Goal: Task Accomplishment & Management: Manage account settings

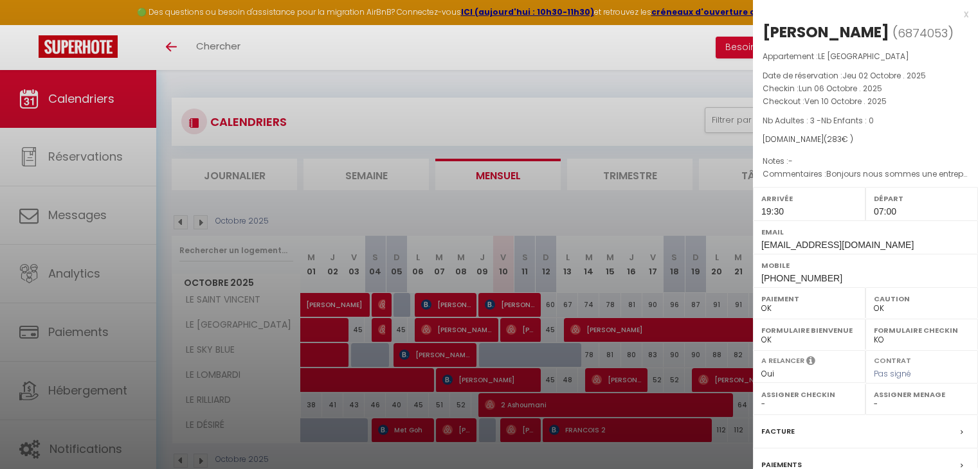
select select "0"
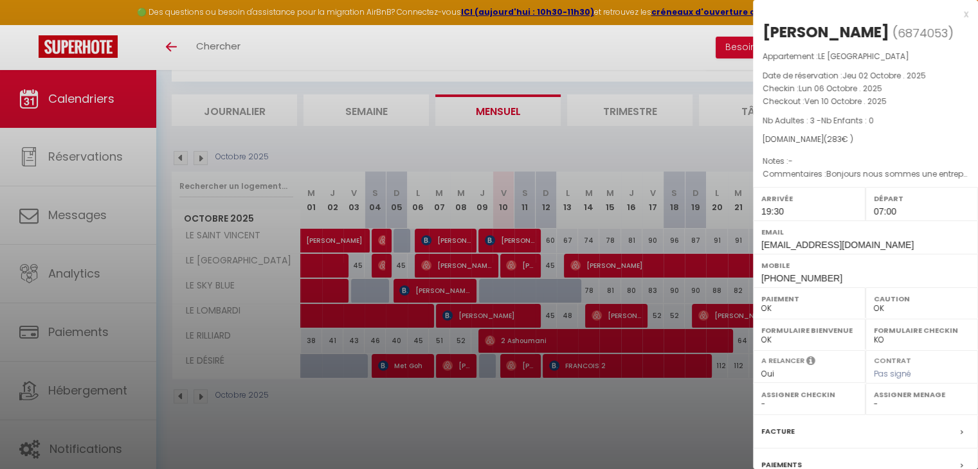
click at [543, 60] on div at bounding box center [489, 234] width 978 height 469
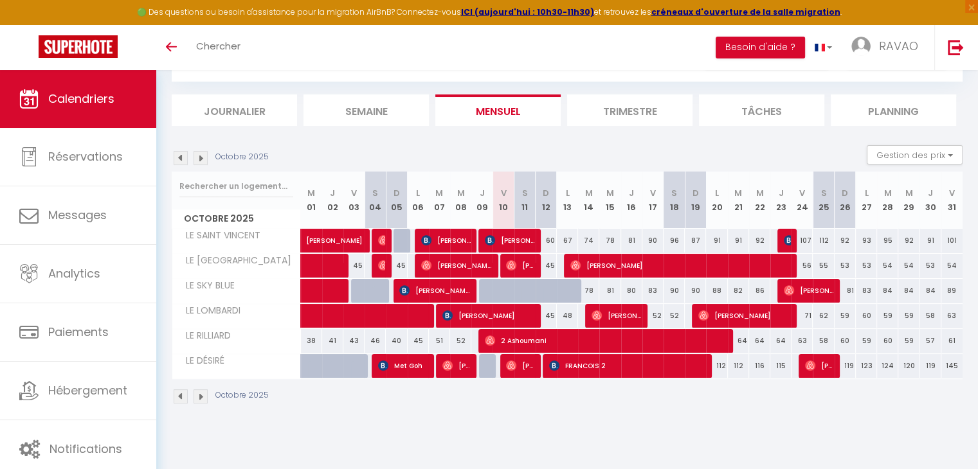
click at [182, 161] on img at bounding box center [181, 158] width 14 height 14
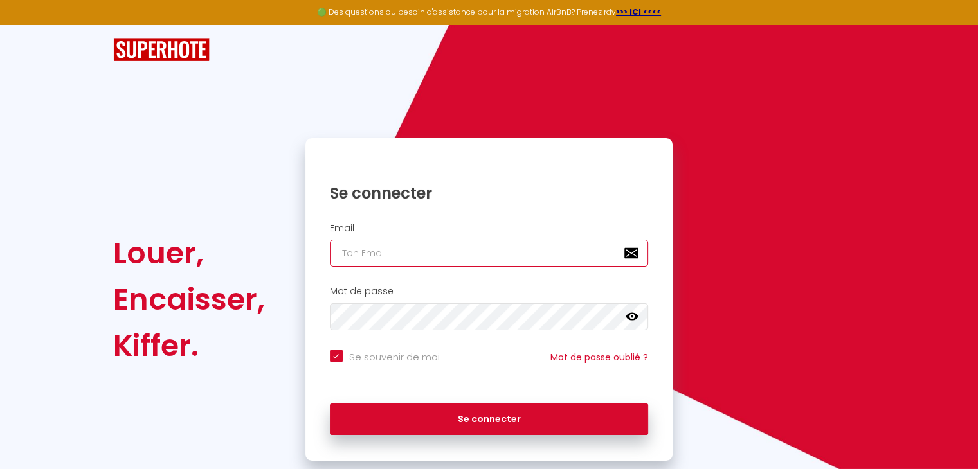
type input "[EMAIL_ADDRESS][DOMAIN_NAME]"
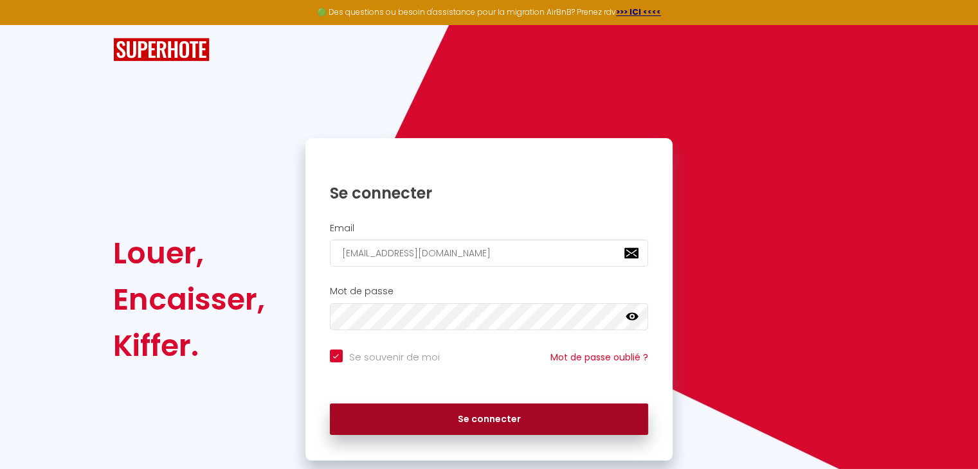
click at [481, 414] on button "Se connecter" at bounding box center [489, 420] width 319 height 32
checkbox input "true"
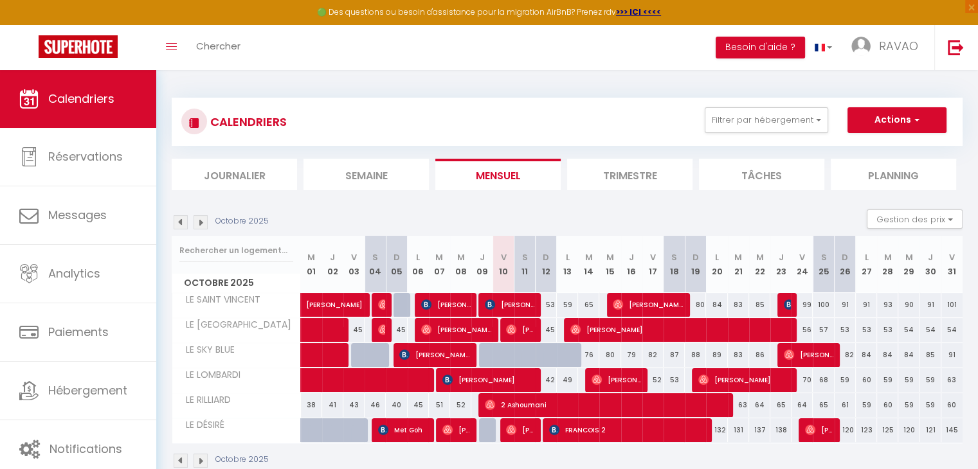
click at [178, 227] on img at bounding box center [181, 222] width 14 height 14
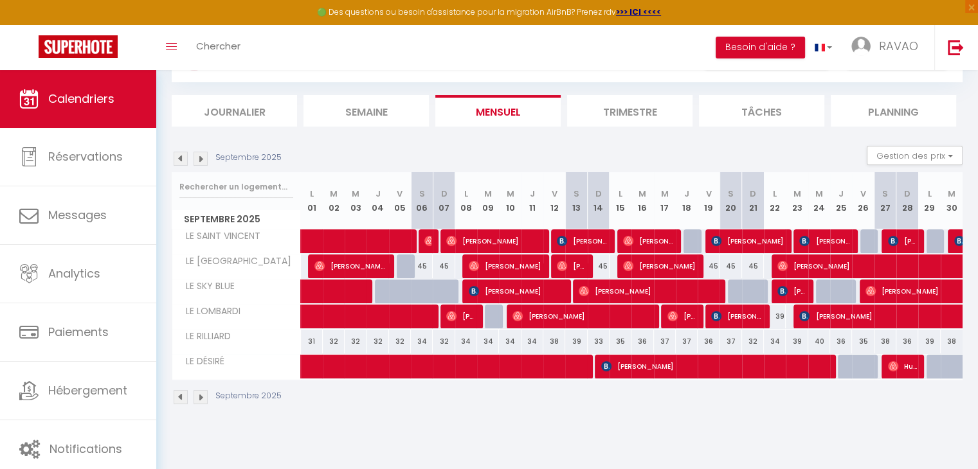
scroll to position [64, 0]
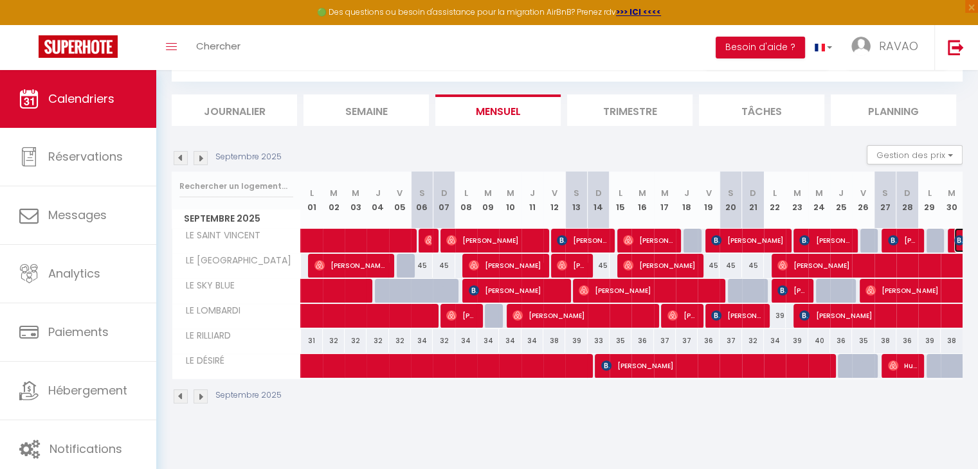
click at [955, 241] on img at bounding box center [959, 240] width 10 height 10
select select "OK"
select select "0"
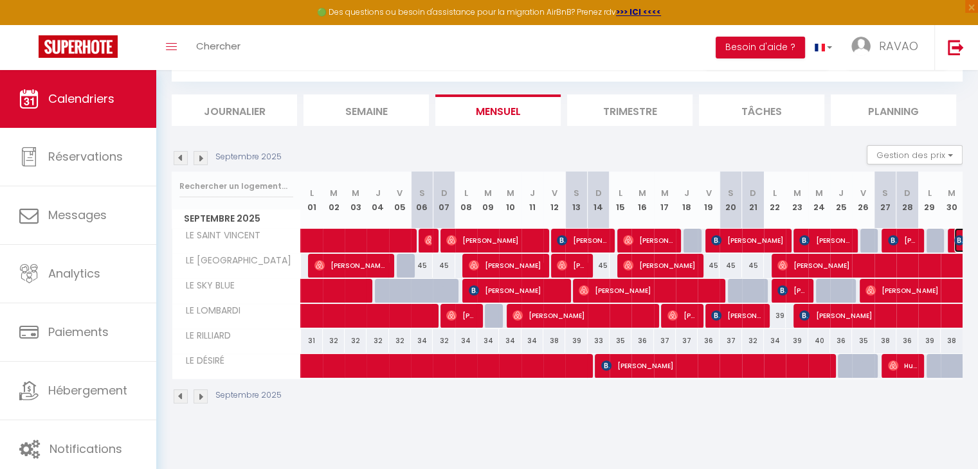
select select "1"
select select
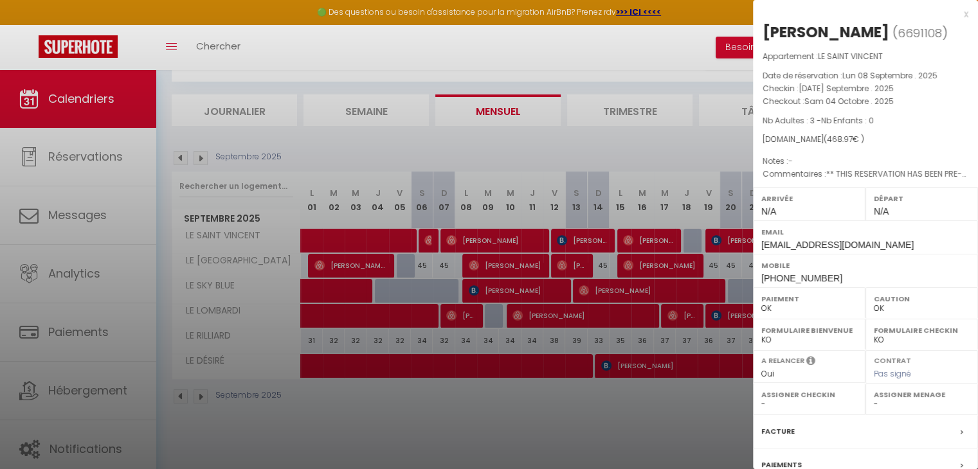
click at [565, 127] on div at bounding box center [489, 234] width 978 height 469
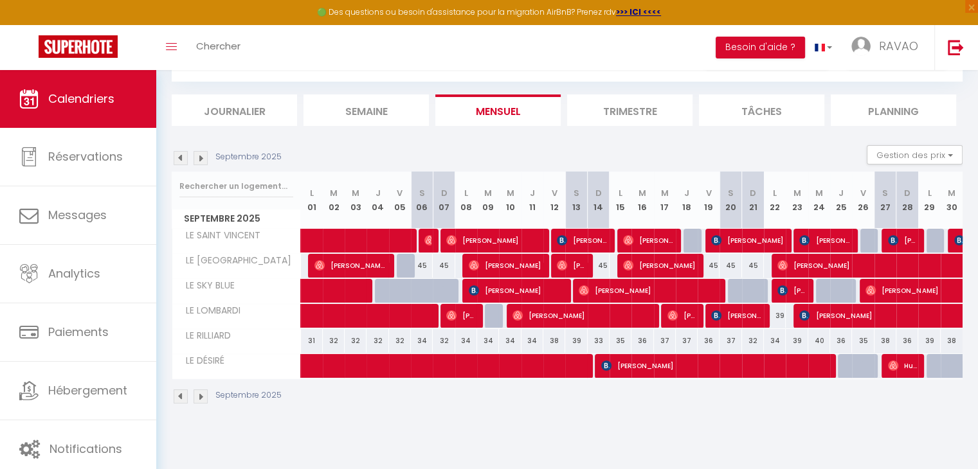
click at [199, 158] on img at bounding box center [201, 158] width 14 height 14
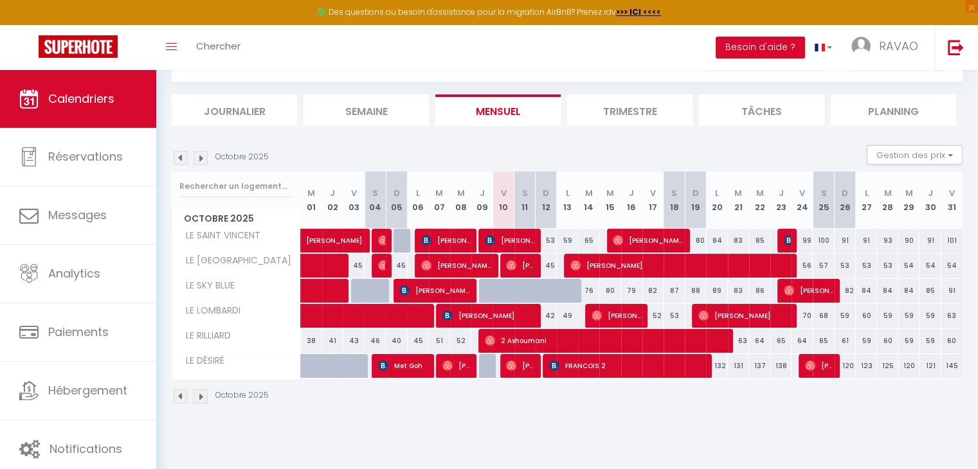
click at [180, 158] on img at bounding box center [181, 158] width 14 height 14
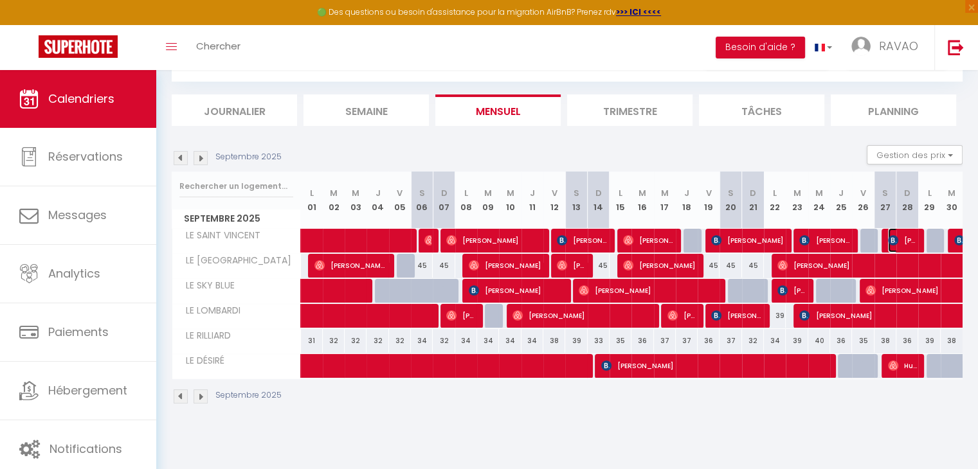
click at [911, 237] on span "[PERSON_NAME]" at bounding box center [902, 240] width 29 height 24
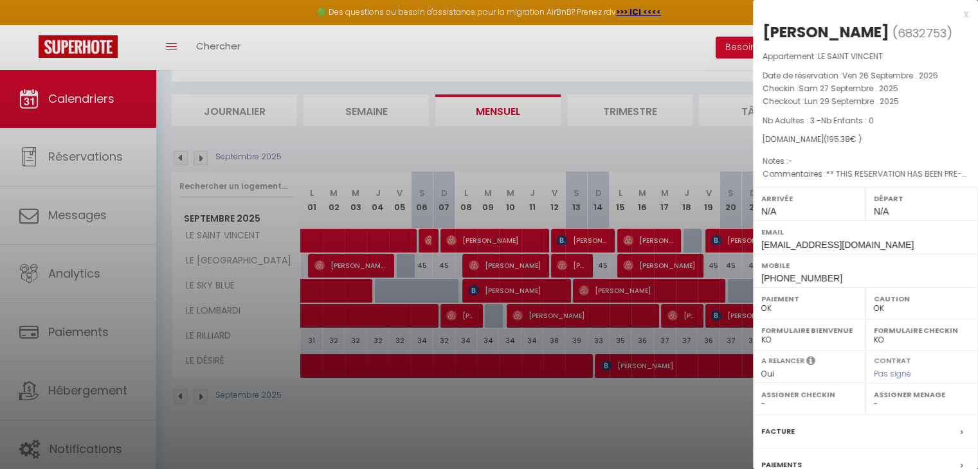
click at [664, 124] on div at bounding box center [489, 234] width 978 height 469
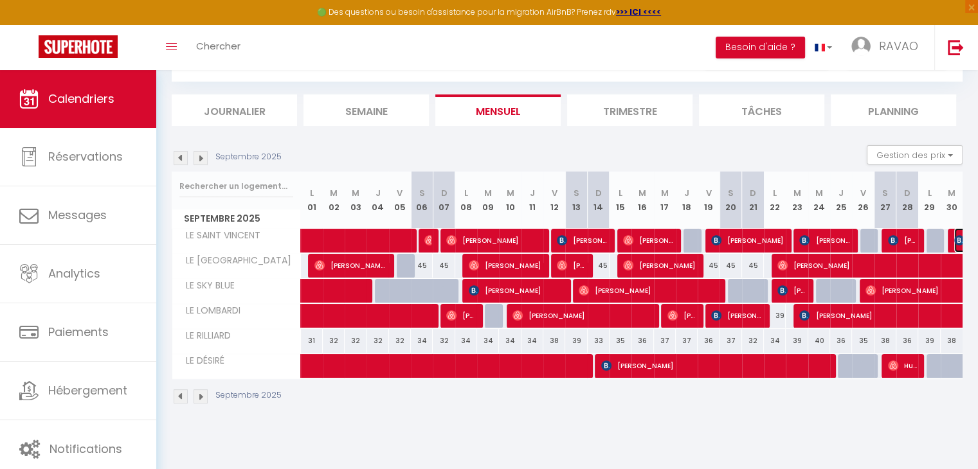
click at [956, 240] on img at bounding box center [959, 240] width 10 height 10
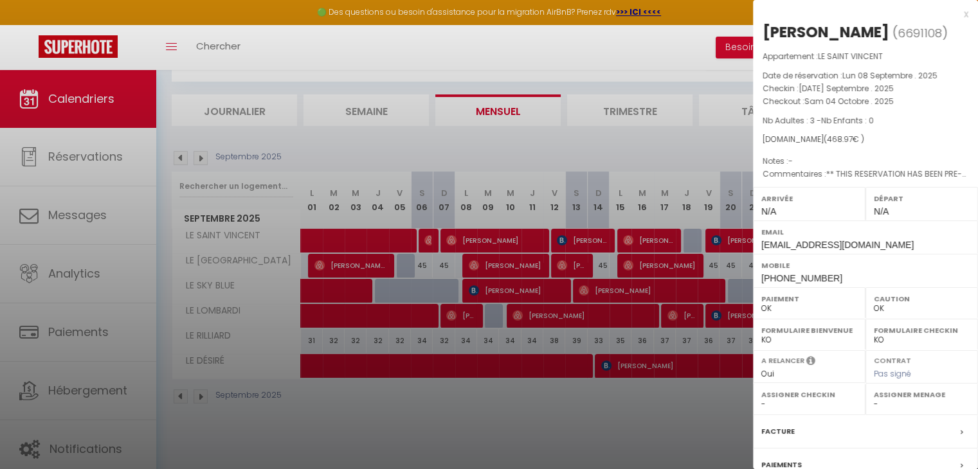
click at [646, 163] on div at bounding box center [489, 234] width 978 height 469
